Goal: Use online tool/utility: Use online tool/utility

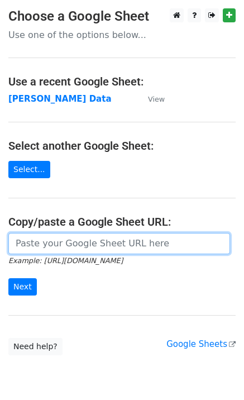
click at [78, 246] on input "url" at bounding box center [119, 243] width 222 height 21
paste input "https://docs.google.com/spreadsheets/d/1Ken92x-fsdBwPq8425uLzeon7QAVa5789UdLiBg…"
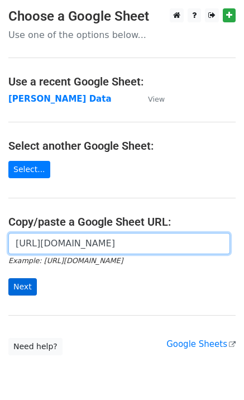
type input "https://docs.google.com/spreadsheets/d/1Ken92x-fsdBwPq8425uLzeon7QAVa5789UdLiBg…"
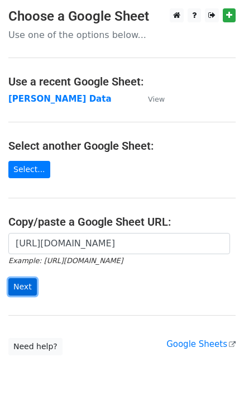
scroll to position [0, 0]
click at [22, 283] on input "Next" at bounding box center [22, 286] width 29 height 17
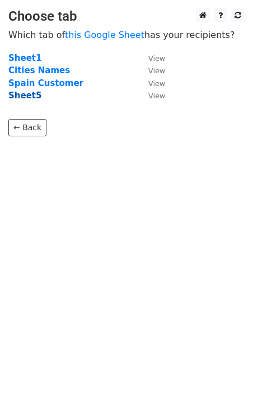
click at [21, 91] on strong "Sheet5" at bounding box center [24, 96] width 33 height 10
click at [21, 94] on strong "Sheet5" at bounding box center [24, 96] width 33 height 10
